Goal: Navigation & Orientation: Find specific page/section

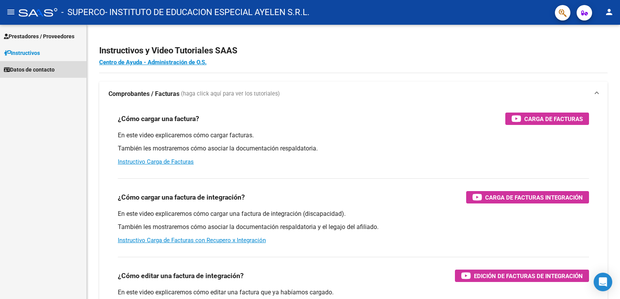
click at [40, 65] on span "Datos de contacto" at bounding box center [29, 69] width 51 height 9
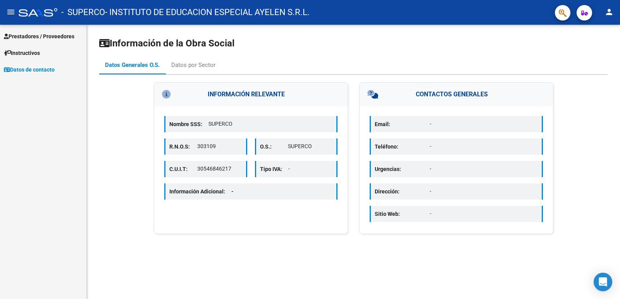
click at [434, 127] on p "-" at bounding box center [484, 124] width 108 height 8
click at [430, 143] on p "-" at bounding box center [484, 147] width 108 height 8
drag, startPoint x: 435, startPoint y: 165, endPoint x: 435, endPoint y: 191, distance: 26.0
click at [435, 166] on p "-" at bounding box center [484, 169] width 108 height 8
drag, startPoint x: 435, startPoint y: 191, endPoint x: 435, endPoint y: 195, distance: 4.3
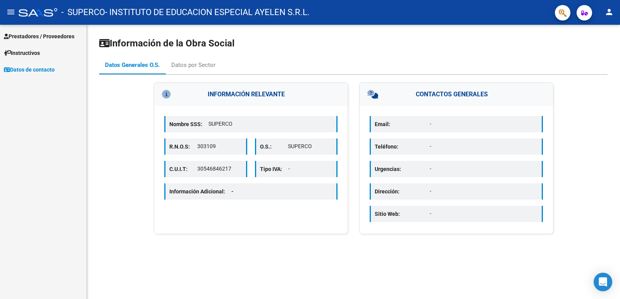
click at [435, 192] on p "-" at bounding box center [484, 192] width 108 height 8
click at [435, 203] on div "Email: - Teléfono: - Urgencias: - Dirección: - Sitio Web: -" at bounding box center [456, 170] width 193 height 128
drag, startPoint x: 438, startPoint y: 127, endPoint x: 443, endPoint y: 146, distance: 19.5
click at [441, 133] on div "Email: - Teléfono: - Urgencias: - Dirección: - Sitio Web: -" at bounding box center [456, 170] width 193 height 128
drag, startPoint x: 443, startPoint y: 169, endPoint x: 443, endPoint y: 186, distance: 16.7
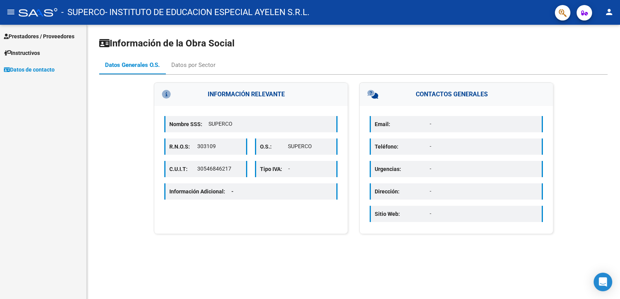
click at [443, 174] on div "Urgencias: -" at bounding box center [456, 169] width 173 height 16
click at [443, 188] on p "-" at bounding box center [484, 192] width 108 height 8
click at [611, 11] on mat-icon "person" at bounding box center [608, 11] width 9 height 9
click at [325, 54] on div at bounding box center [310, 149] width 620 height 299
click at [214, 65] on div "Datos por Sector" at bounding box center [193, 65] width 44 height 9
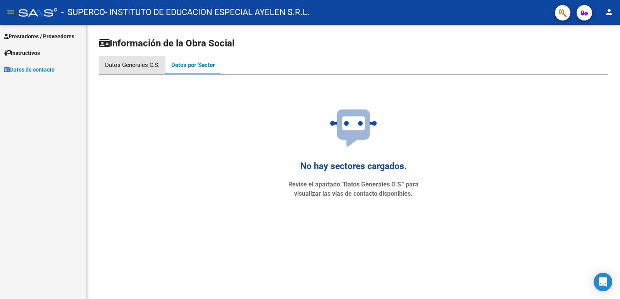
click at [146, 66] on div "Datos Generales O.S." at bounding box center [132, 65] width 55 height 9
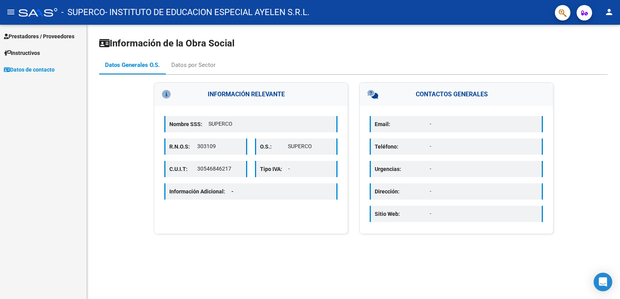
click at [35, 54] on span "Instructivos" at bounding box center [22, 53] width 36 height 9
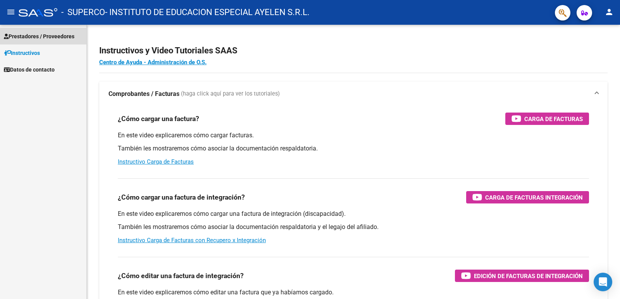
click at [51, 34] on span "Prestadores / Proveedores" at bounding box center [39, 36] width 71 height 9
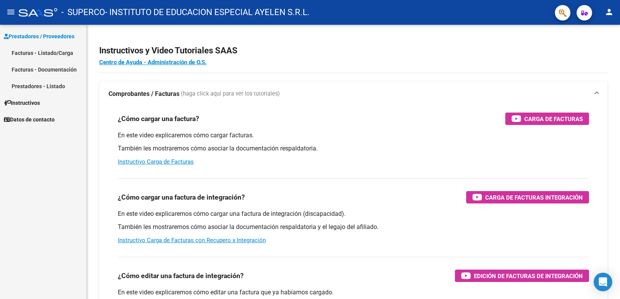
click at [51, 55] on link "Facturas - Listado/Carga" at bounding box center [43, 53] width 86 height 17
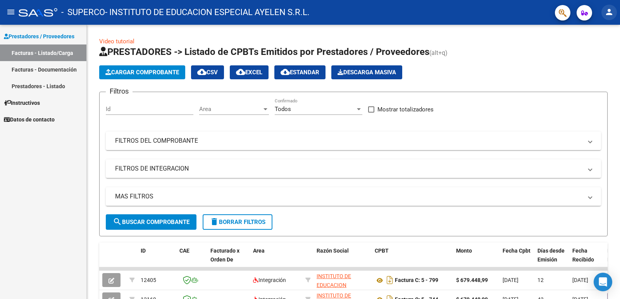
click at [610, 18] on button "person" at bounding box center [608, 12] width 15 height 15
click at [599, 32] on button "person Mi Perfil" at bounding box center [592, 32] width 47 height 19
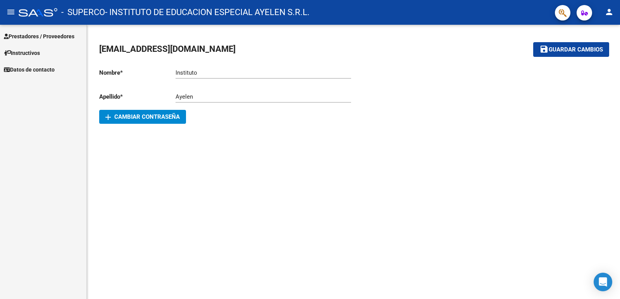
click at [21, 38] on span "Prestadores / Proveedores" at bounding box center [39, 36] width 71 height 9
click at [10, 11] on mat-icon "menu" at bounding box center [10, 11] width 9 height 9
